Goal: Book appointment/travel/reservation

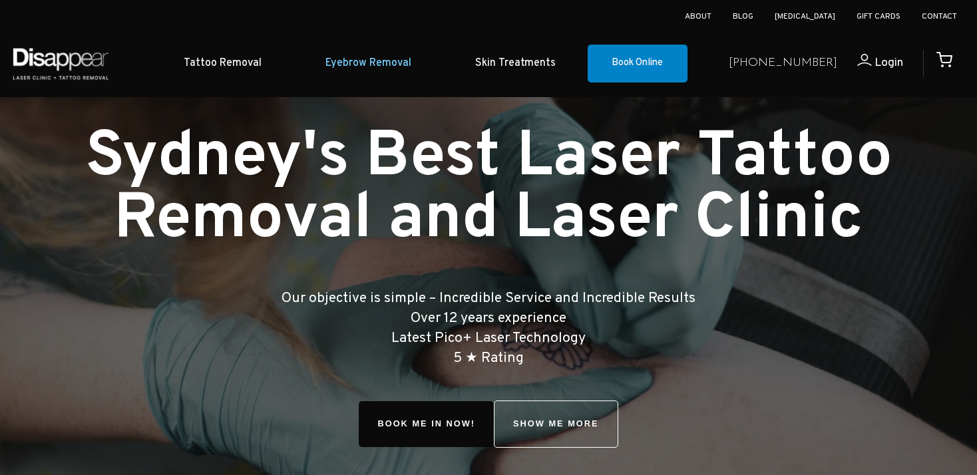
click at [378, 64] on link "Eyebrow Removal" at bounding box center [368, 63] width 150 height 41
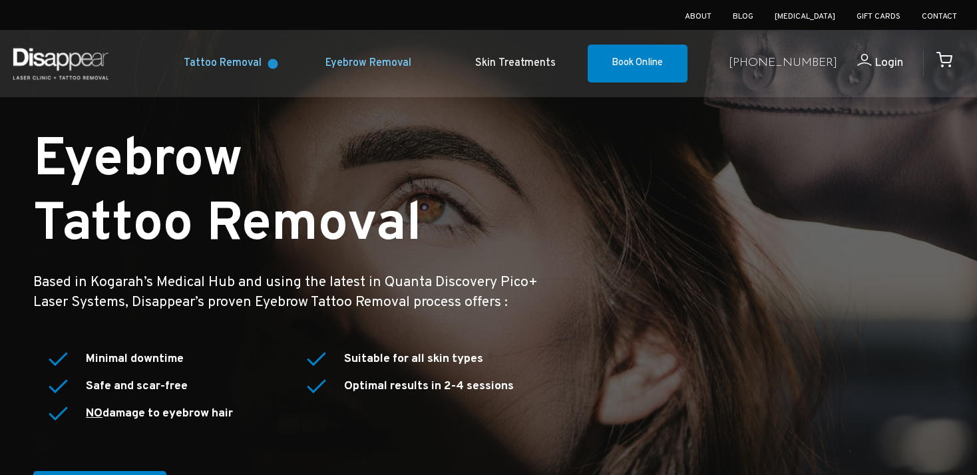
click at [273, 64] on link "Tattoo Removal" at bounding box center [223, 63] width 142 height 41
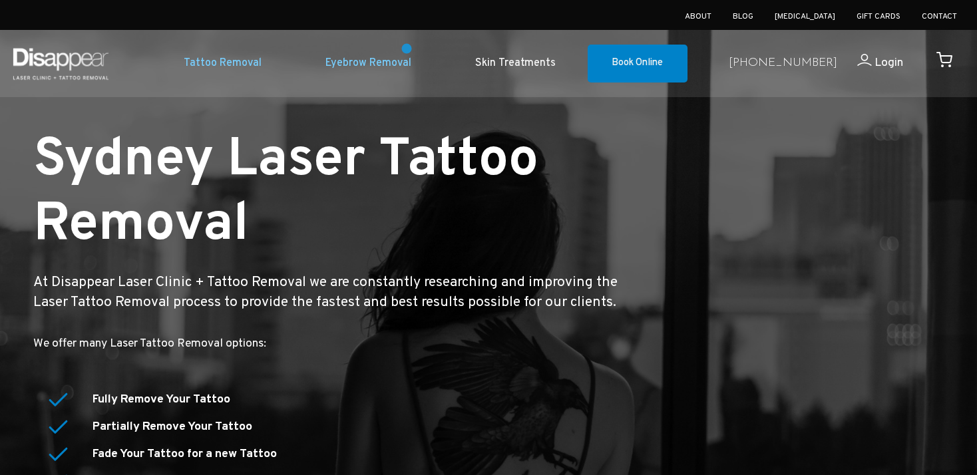
click at [406, 49] on link "Eyebrow Removal" at bounding box center [368, 63] width 150 height 41
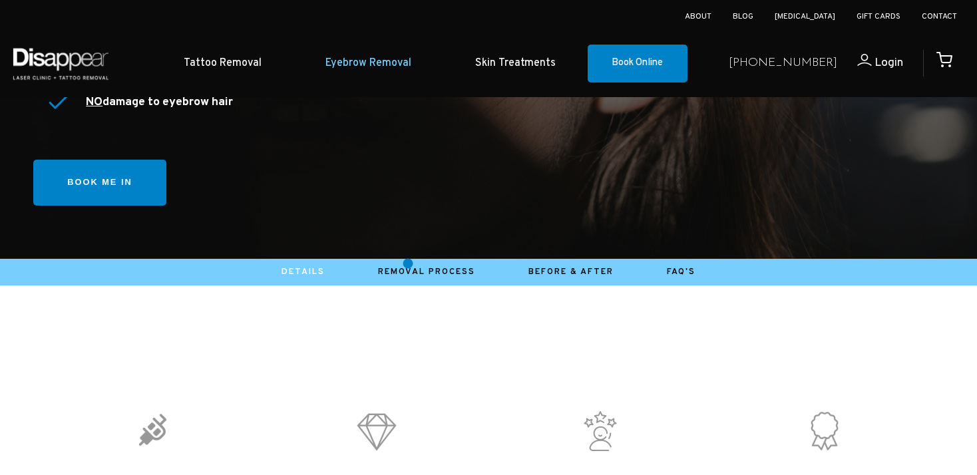
scroll to position [323, 0]
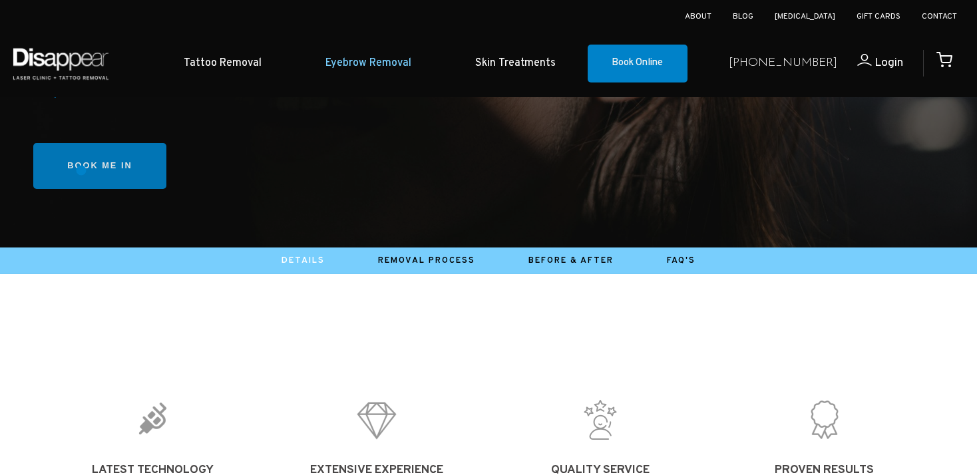
click at [82, 170] on link "Book me in" at bounding box center [99, 166] width 133 height 46
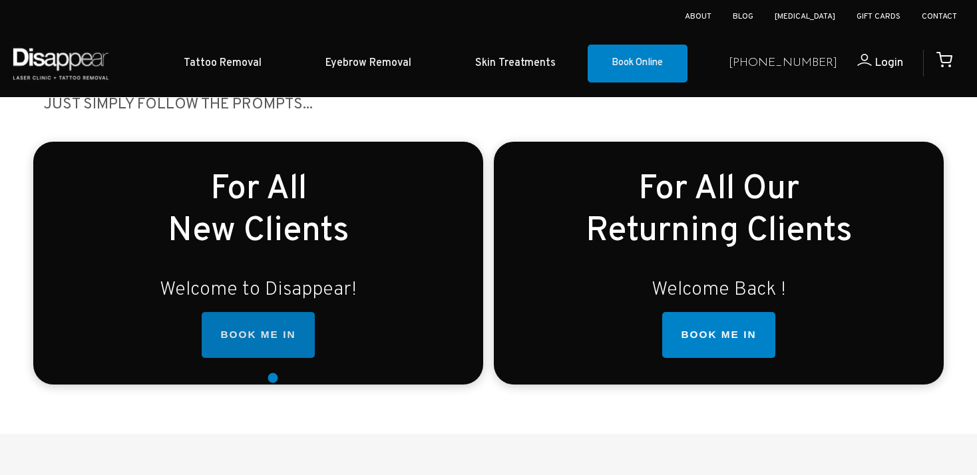
click at [269, 355] on link "BOOK ME IN" at bounding box center [258, 335] width 112 height 47
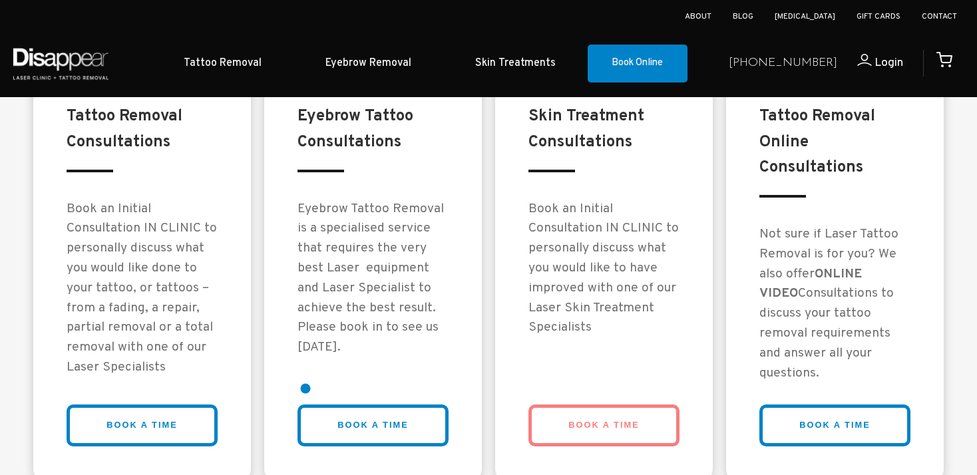
scroll to position [1090, 0]
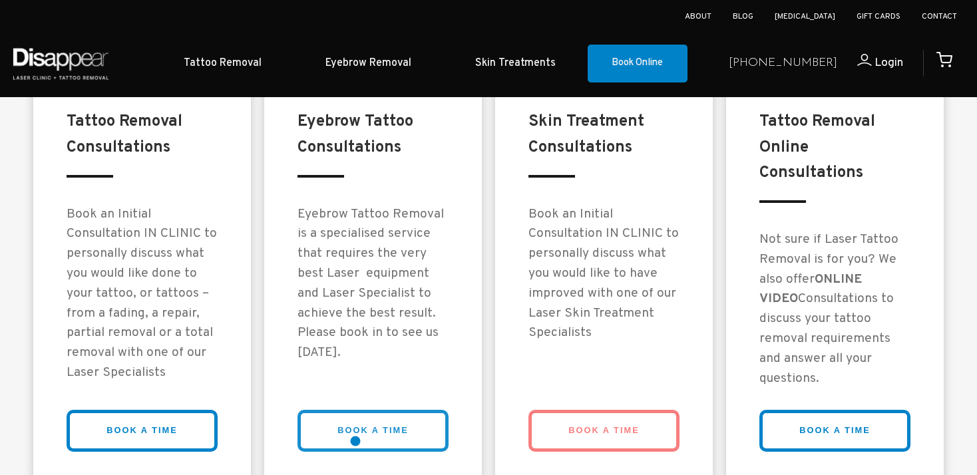
click at [355, 441] on link "BOOK A TIME" at bounding box center [372, 431] width 151 height 42
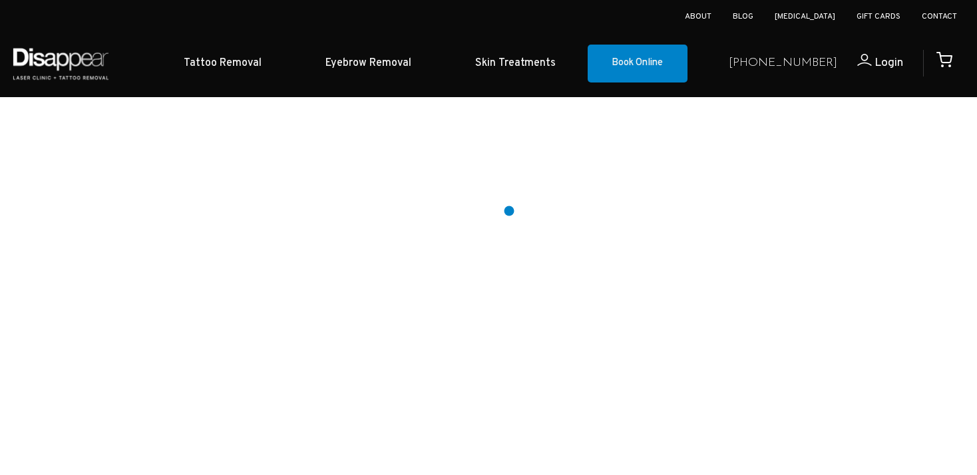
scroll to position [749, 0]
